Goal: Task Accomplishment & Management: Use online tool/utility

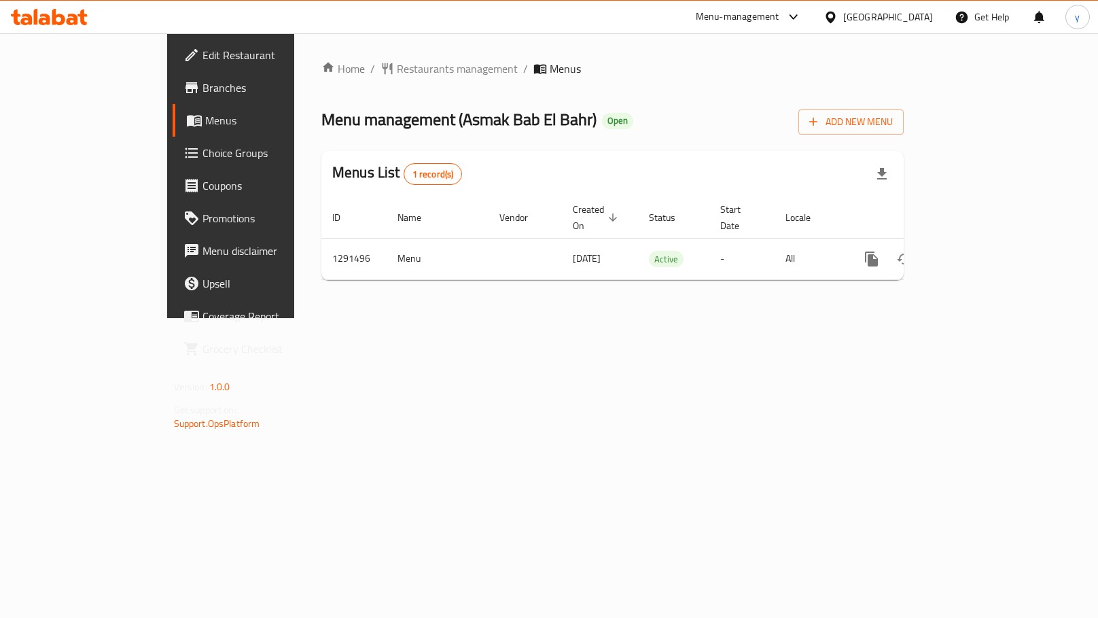
click at [202, 158] on span "Choice Groups" at bounding box center [270, 153] width 137 height 16
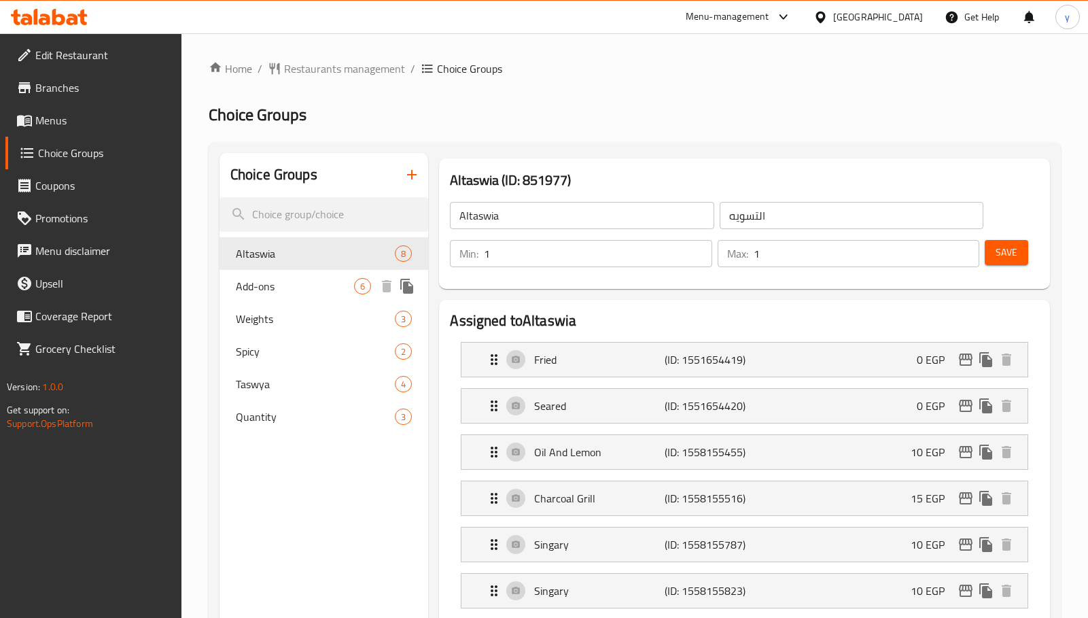
click at [279, 288] on span "Add-ons" at bounding box center [295, 286] width 118 height 16
type input "Add-ons"
type input "الإضافات"
type input "0"
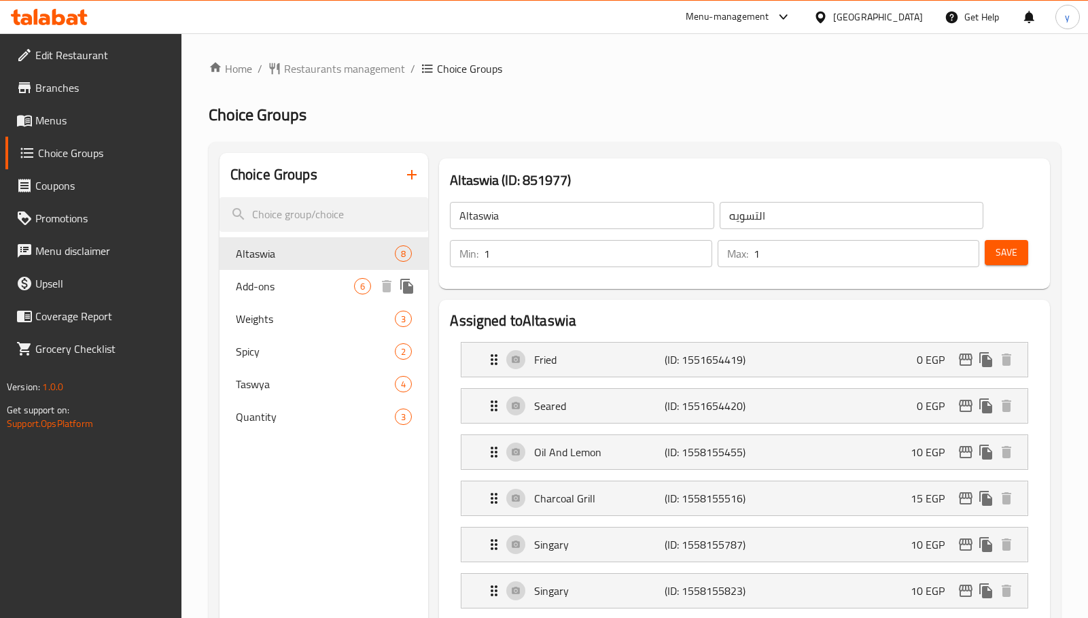
type input "6"
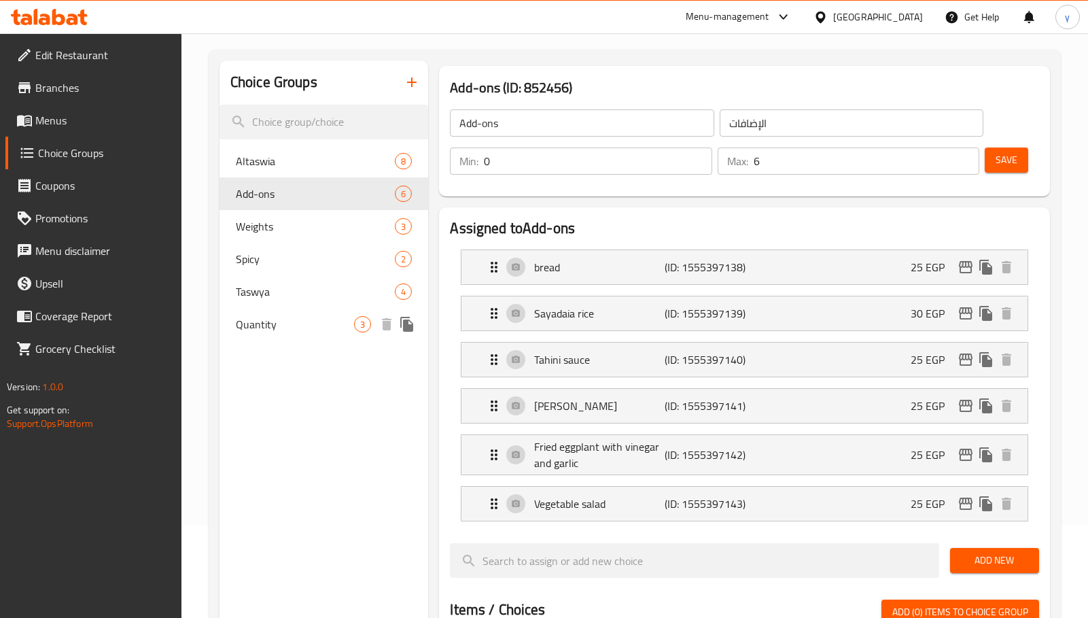
scroll to position [86, 0]
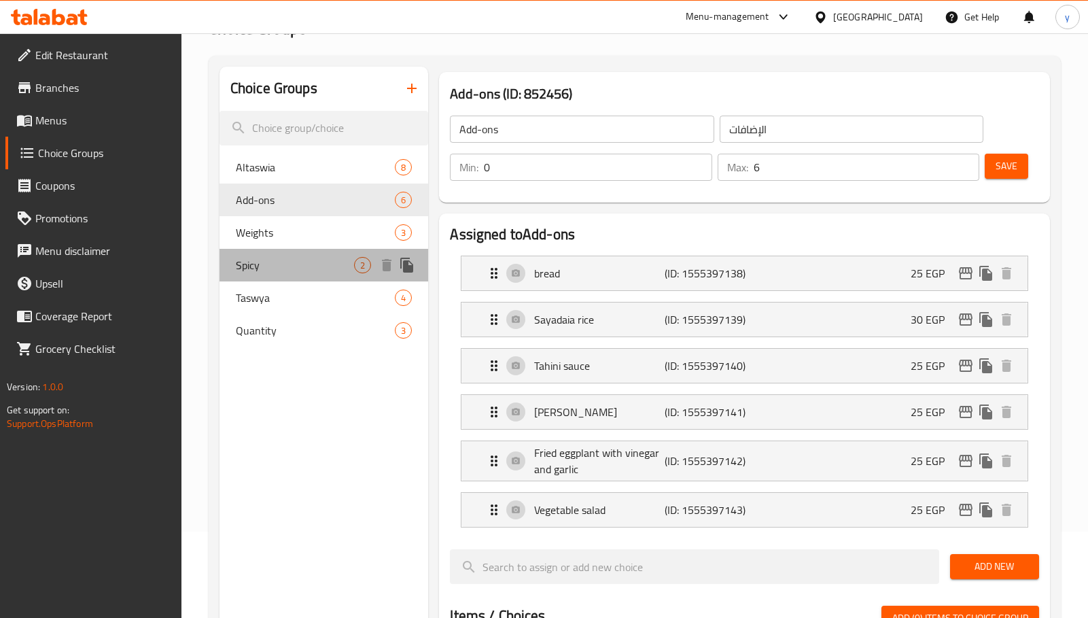
click at [280, 265] on span "Spicy" at bounding box center [295, 265] width 118 height 16
type input "Spicy"
type input "اسبايسي"
type input "1"
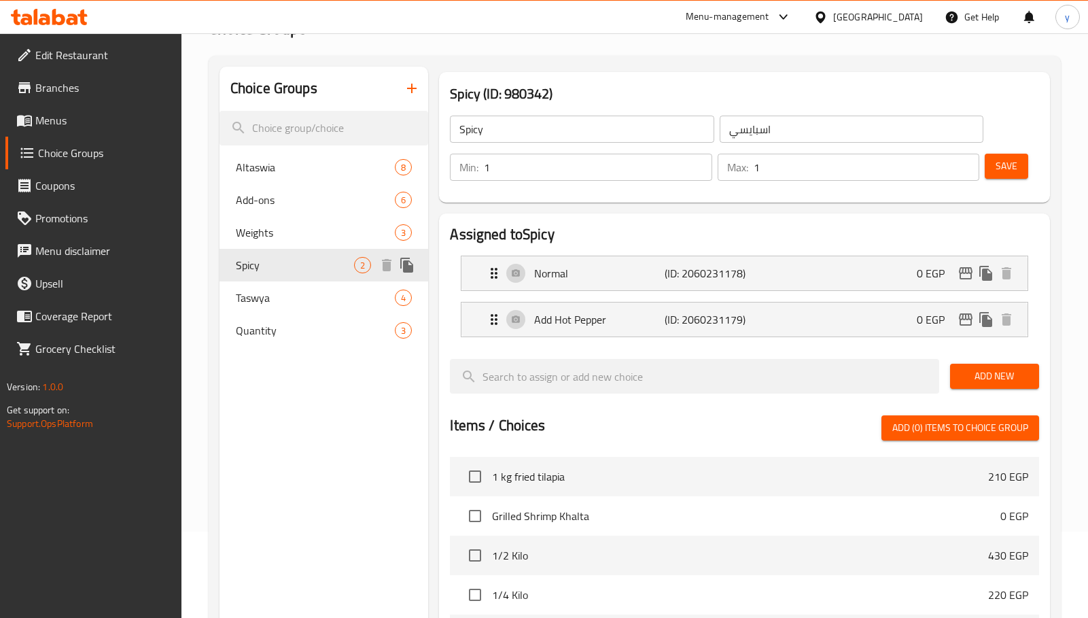
click at [280, 265] on span "Spicy" at bounding box center [295, 265] width 118 height 16
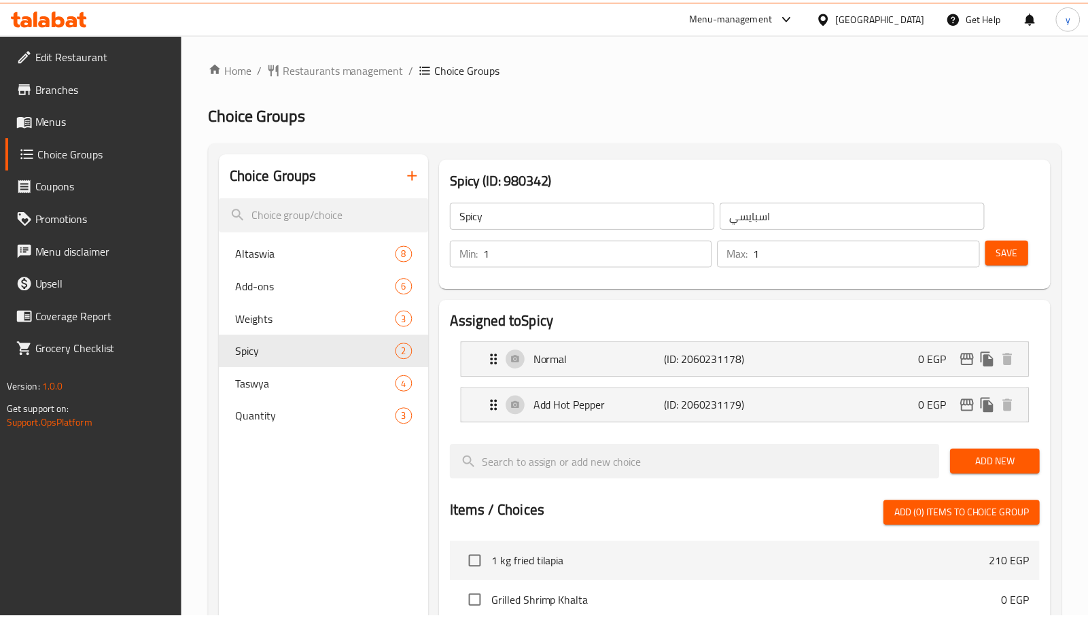
scroll to position [440, 0]
